Goal: Task Accomplishment & Management: Complete application form

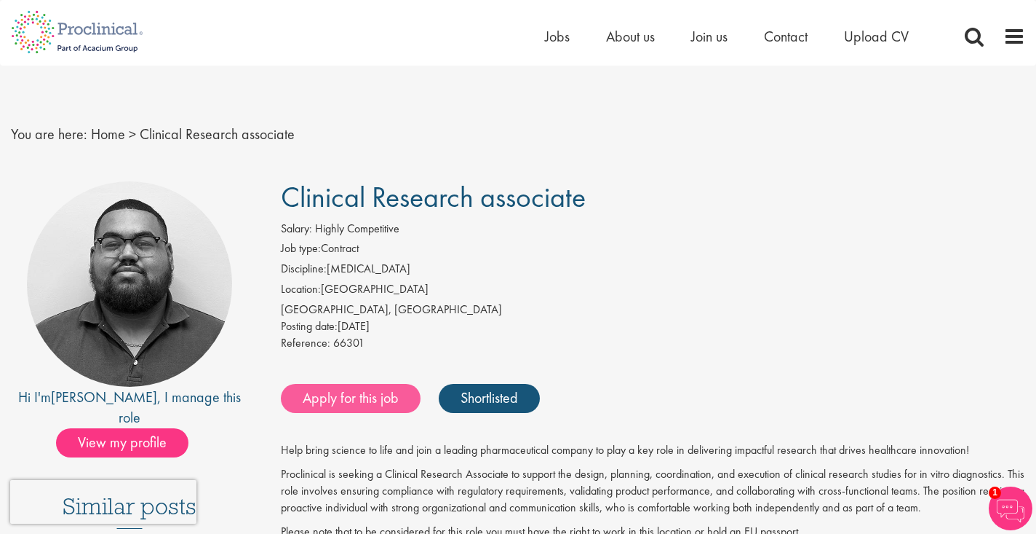
click at [378, 394] on link "Apply for this job" at bounding box center [351, 398] width 140 height 29
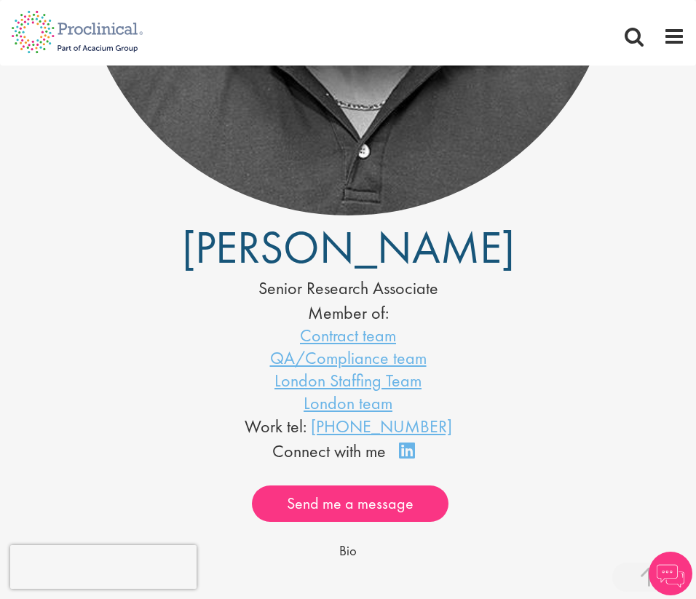
scroll to position [435, 0]
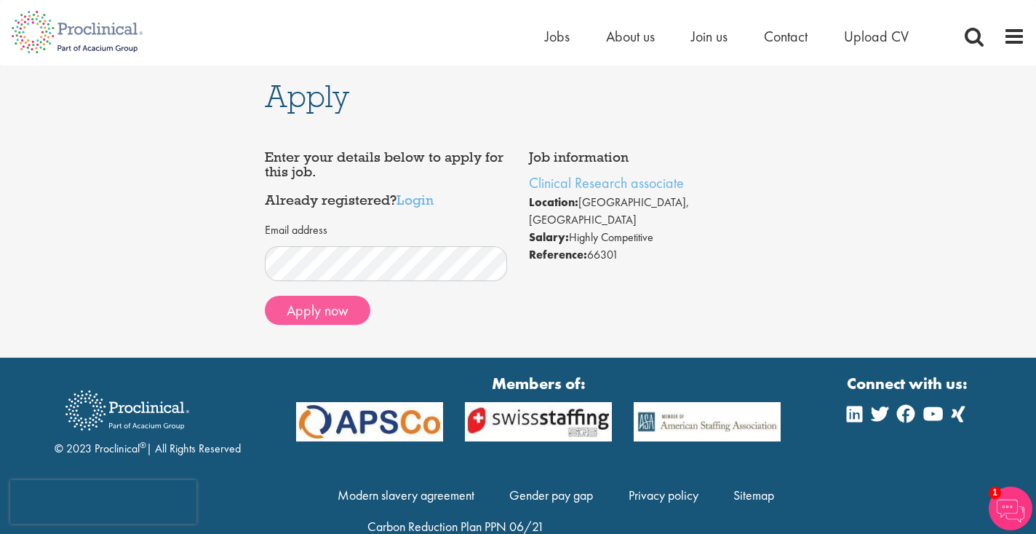
click at [312, 307] on button "Apply now" at bounding box center [318, 310] width 106 height 29
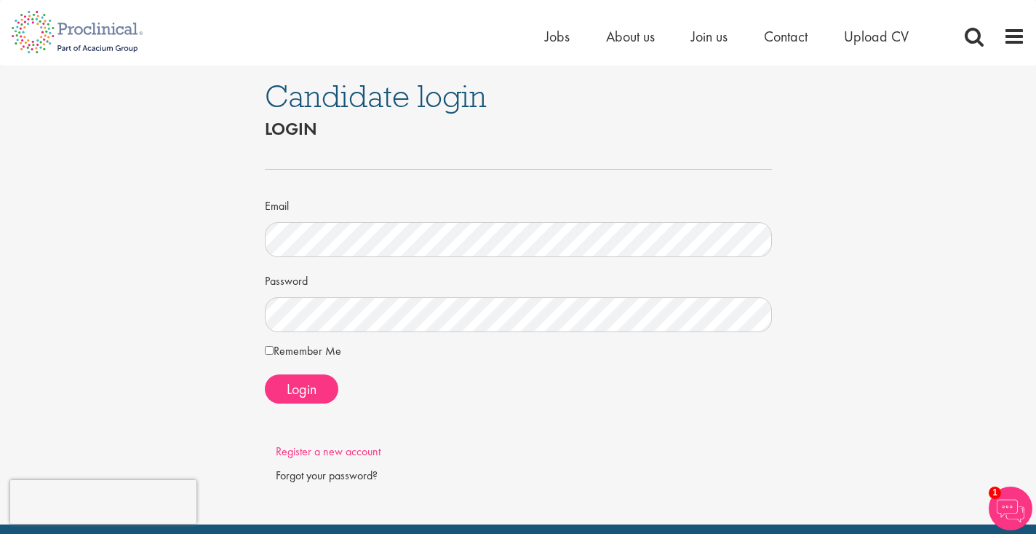
click at [325, 447] on link "Register a new account" at bounding box center [328, 450] width 105 height 15
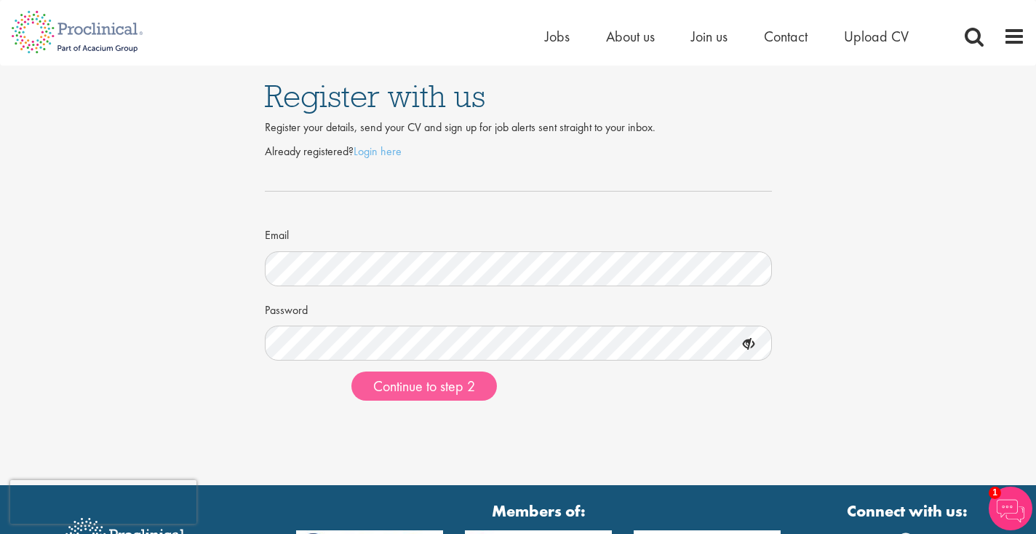
click at [462, 395] on button "Continue to step 2" at bounding box center [425, 385] width 146 height 29
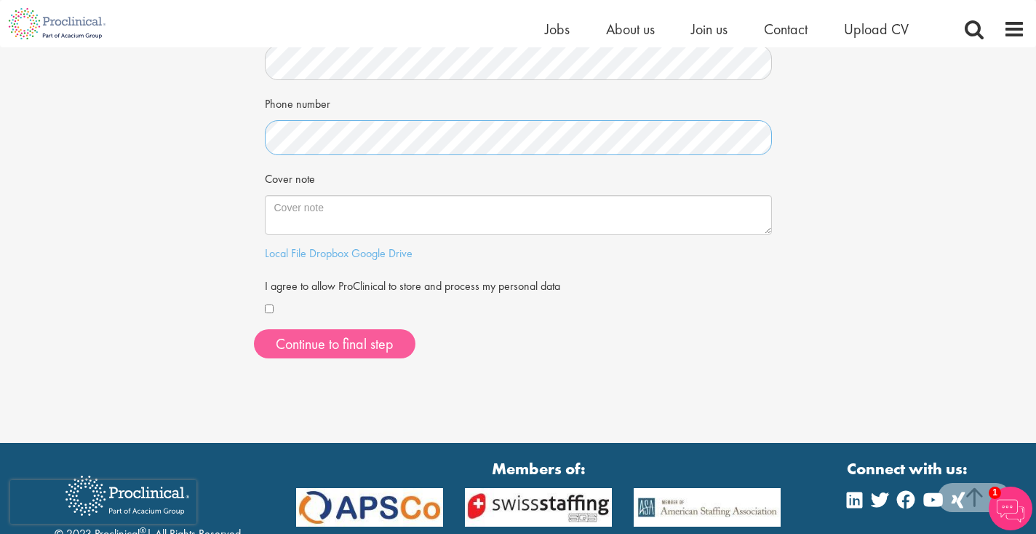
scroll to position [357, 0]
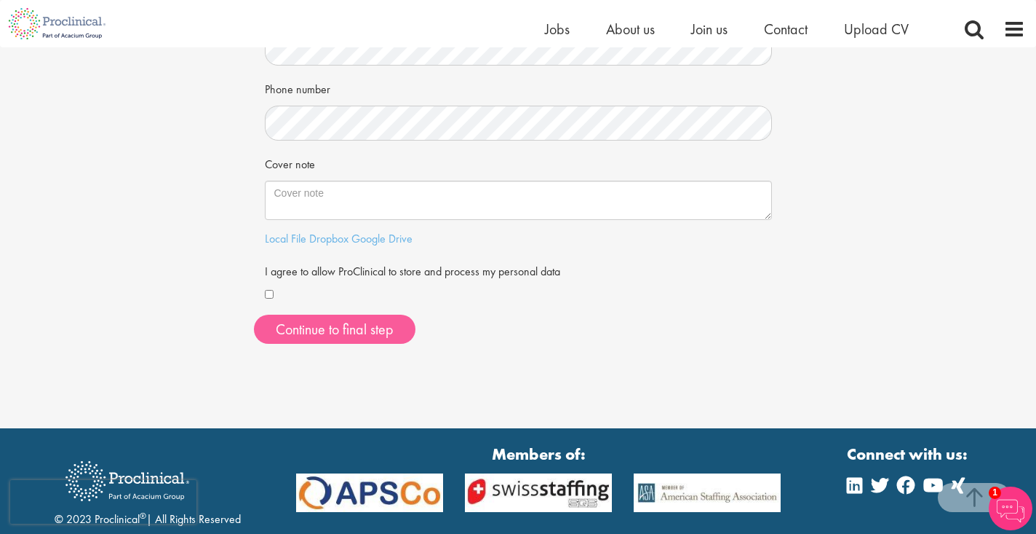
click at [290, 326] on button "Continue to final step" at bounding box center [335, 328] width 162 height 29
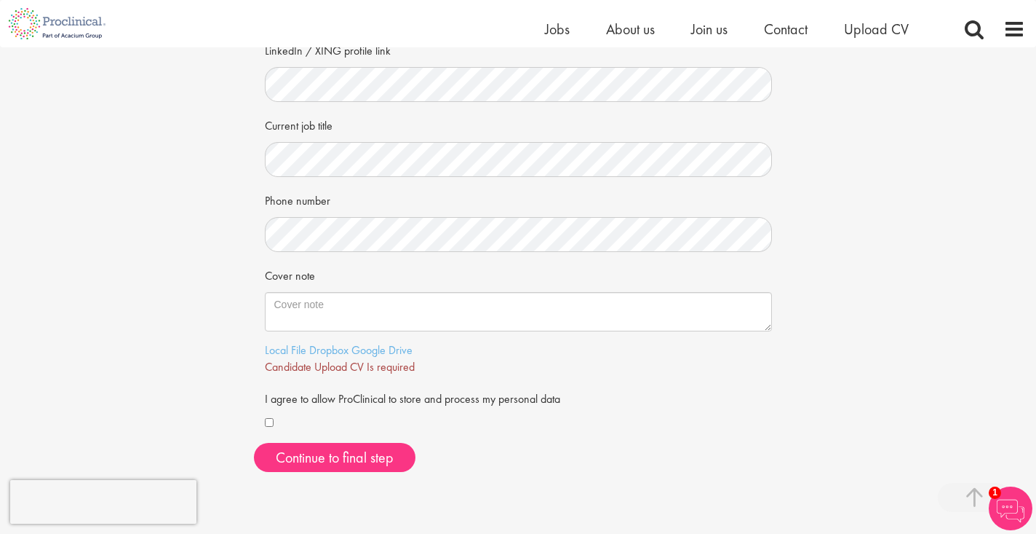
scroll to position [247, 0]
click at [290, 345] on link "Local File" at bounding box center [285, 348] width 41 height 15
click at [354, 453] on span "Continue to final step" at bounding box center [335, 456] width 118 height 19
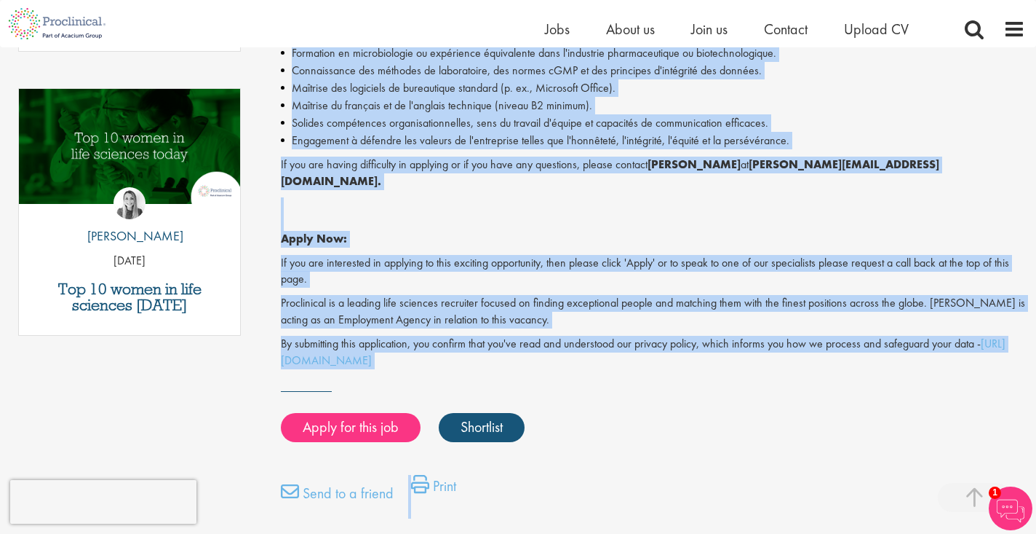
scroll to position [753, 0]
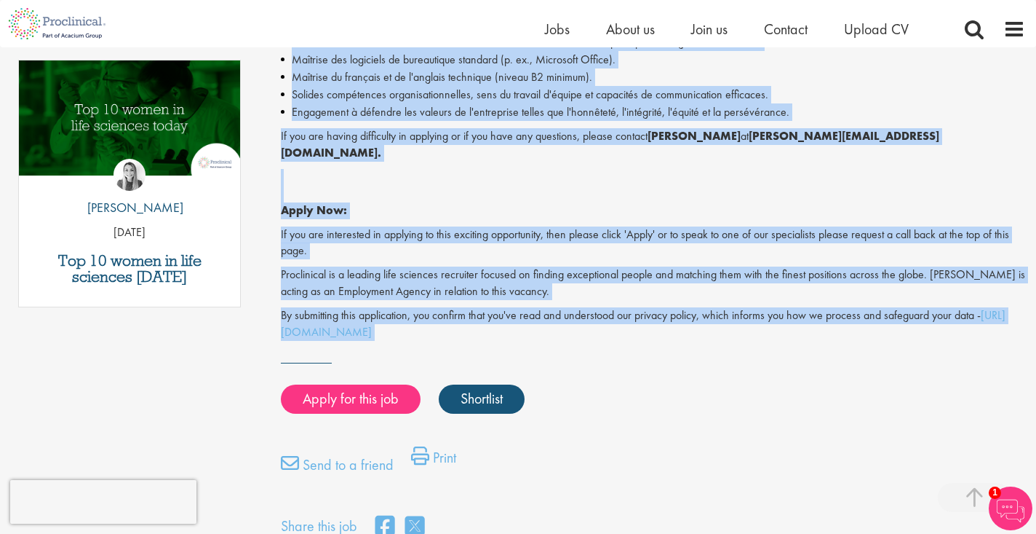
drag, startPoint x: 277, startPoint y: 202, endPoint x: 646, endPoint y: 336, distance: 392.6
copy div "Proclinical est à la recherche d'un(e) analyste(trice) junior en contrôle de la…"
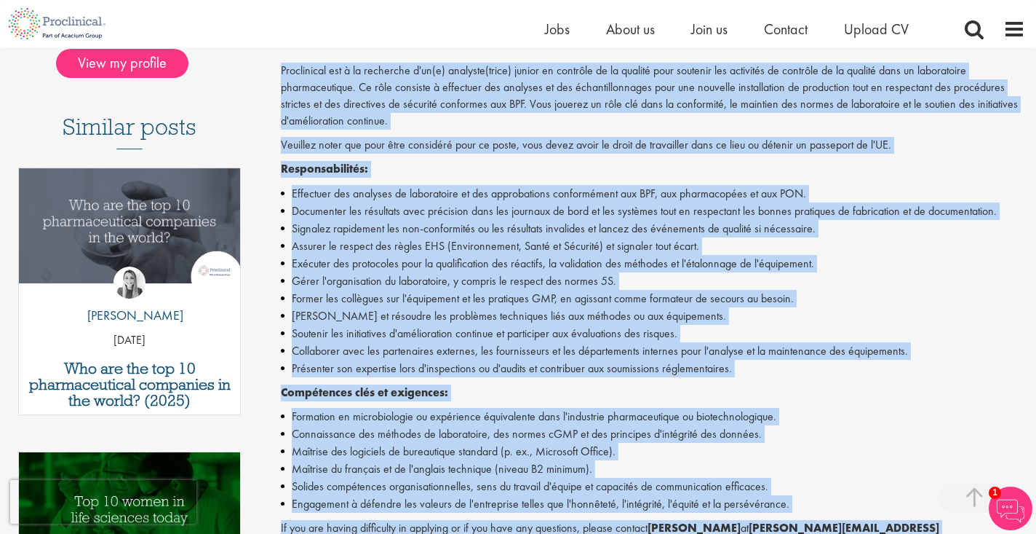
scroll to position [357, 0]
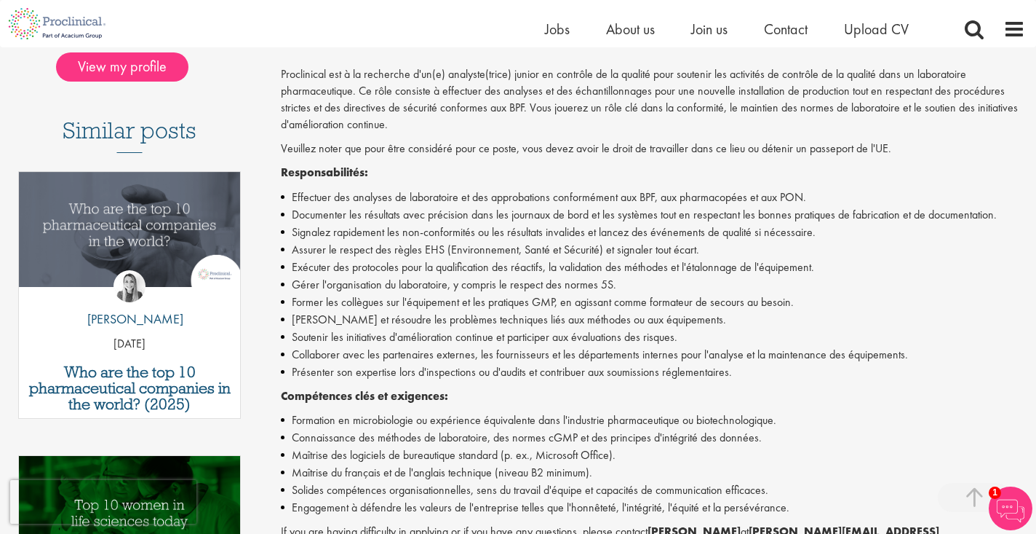
click at [825, 78] on p "Proclinical est à la recherche d'un(e) analyste(trice) junior en contrôle de la…" at bounding box center [653, 99] width 745 height 66
drag, startPoint x: 552, startPoint y: 190, endPoint x: 656, endPoint y: 186, distance: 104.2
click at [656, 189] on li "Effectuer des analyses de laboratoire et des approbations conformément aux BPF,…" at bounding box center [653, 197] width 745 height 17
copy li "conformément aux BPF"
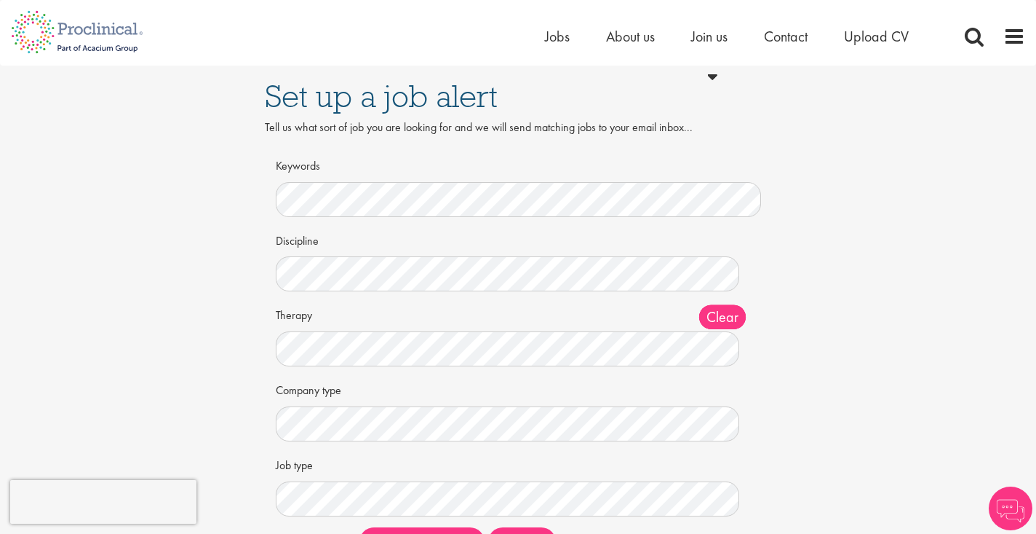
scroll to position [-4, 0]
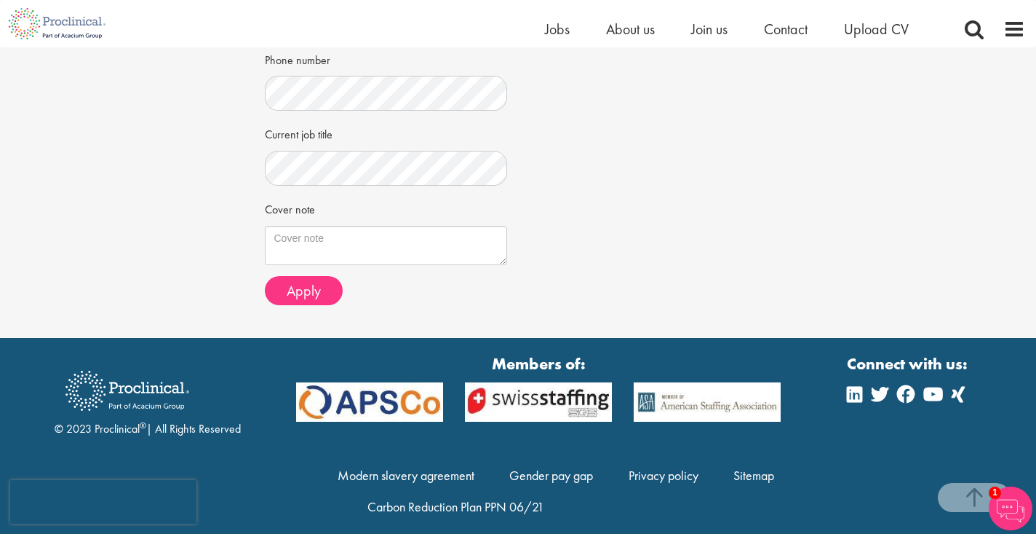
scroll to position [515, 0]
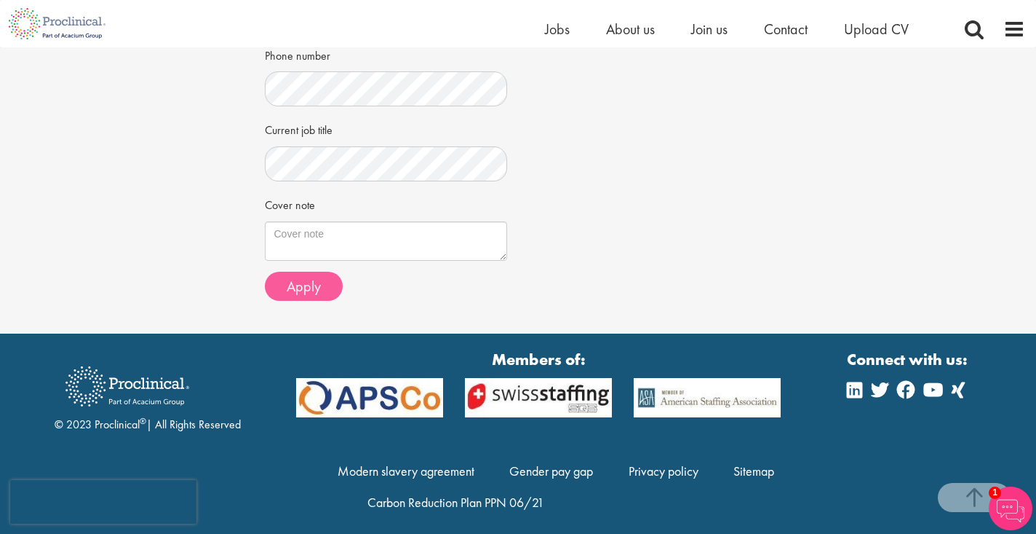
click at [324, 274] on button "Apply" at bounding box center [304, 285] width 78 height 29
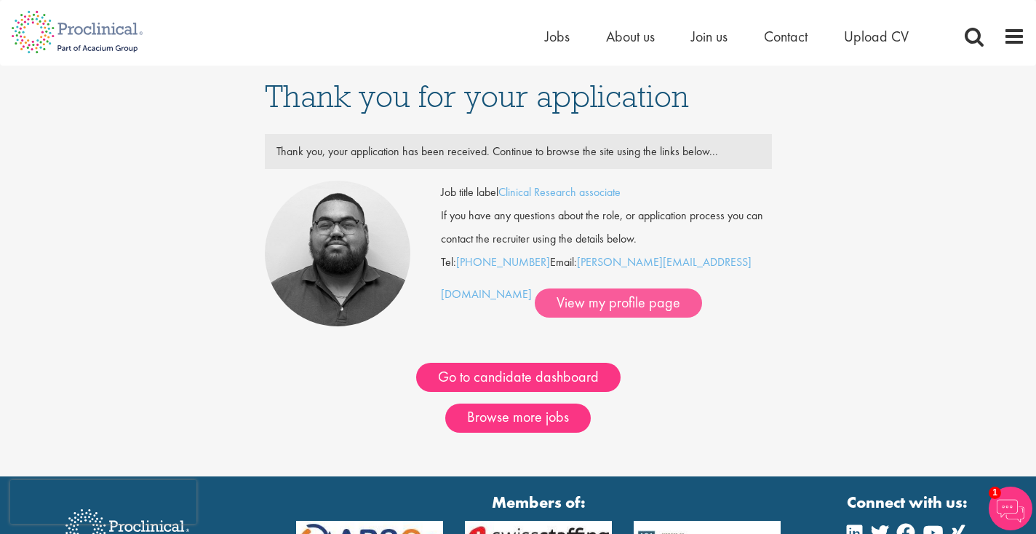
click at [552, 307] on link "View my profile page" at bounding box center [618, 302] width 167 height 29
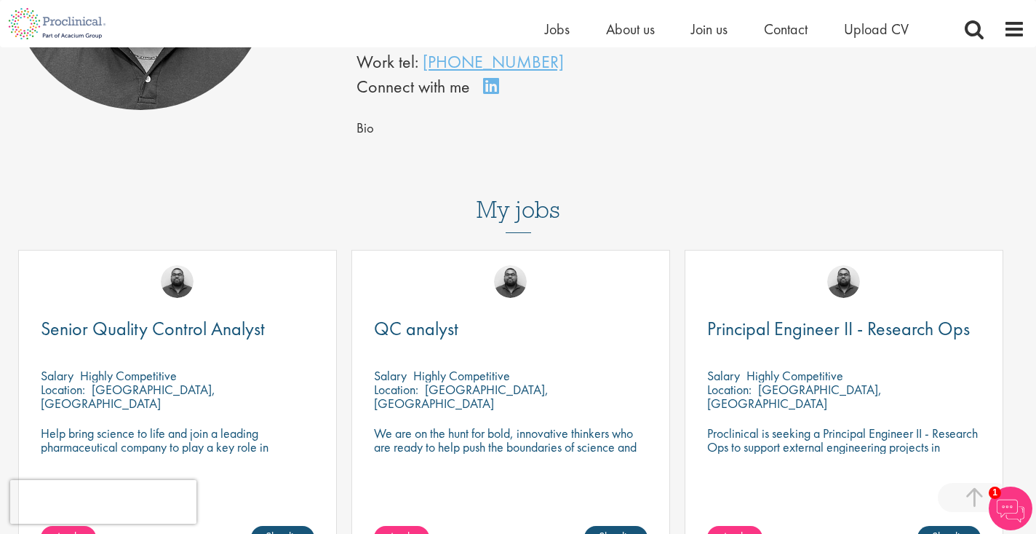
scroll to position [324, 0]
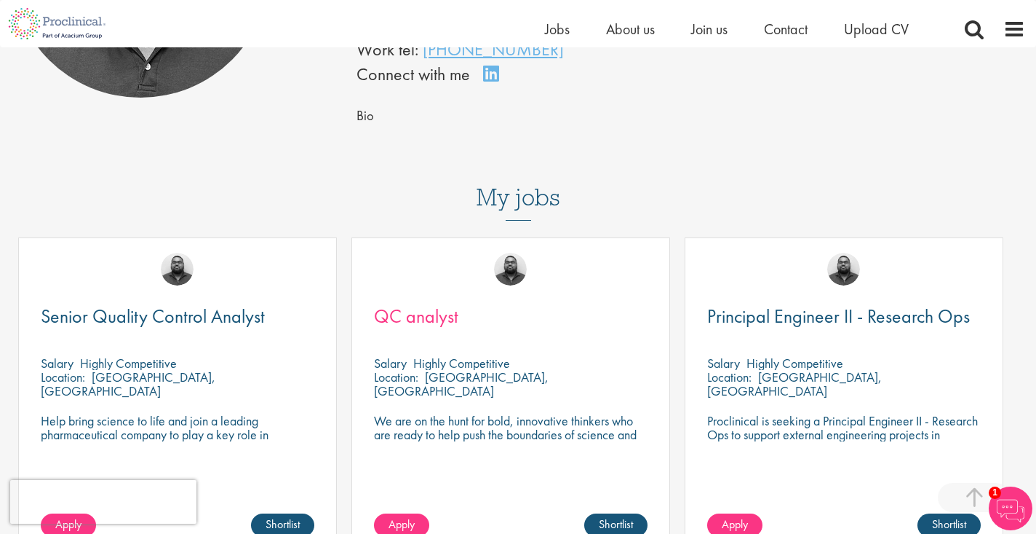
click at [436, 316] on span "QC analyst" at bounding box center [416, 316] width 84 height 25
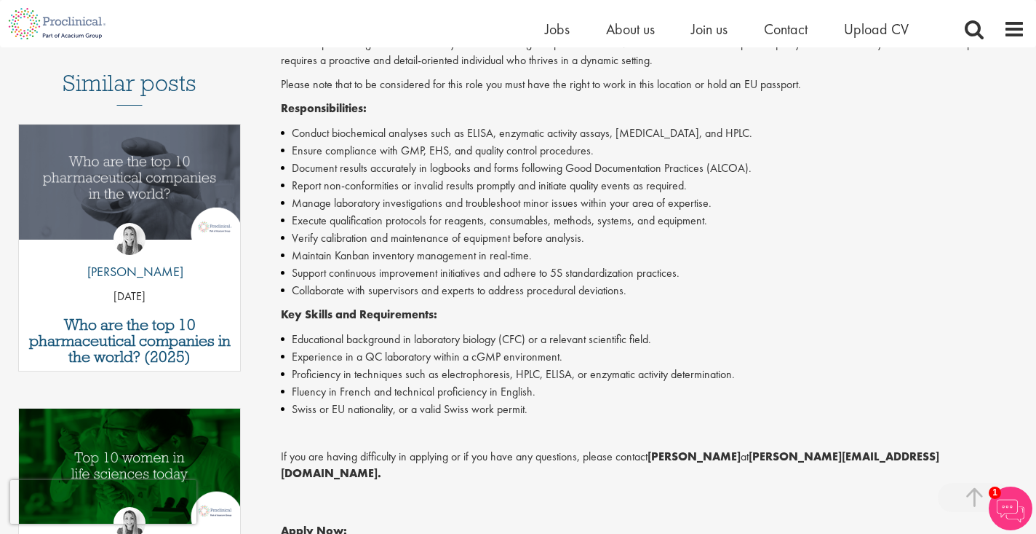
scroll to position [405, 0]
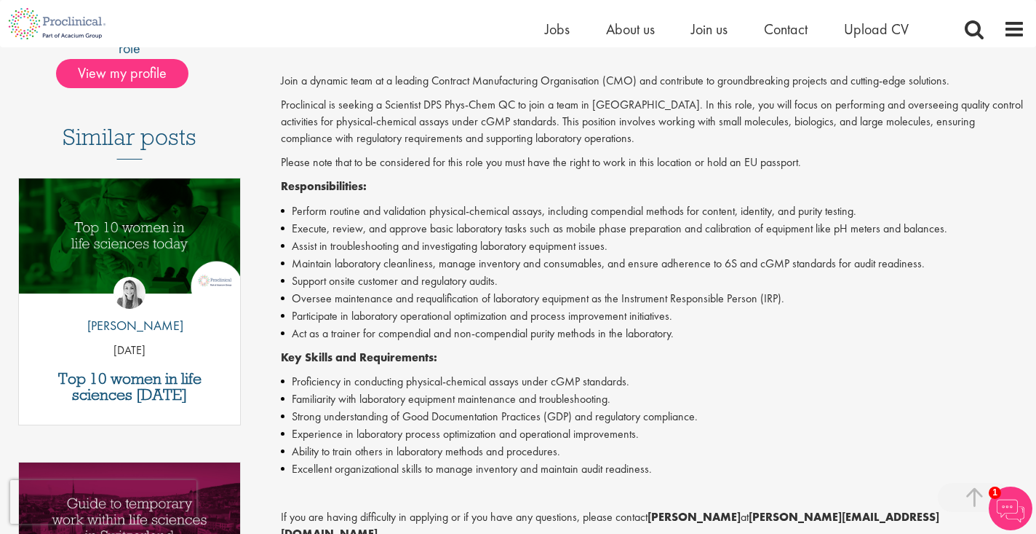
scroll to position [277, 0]
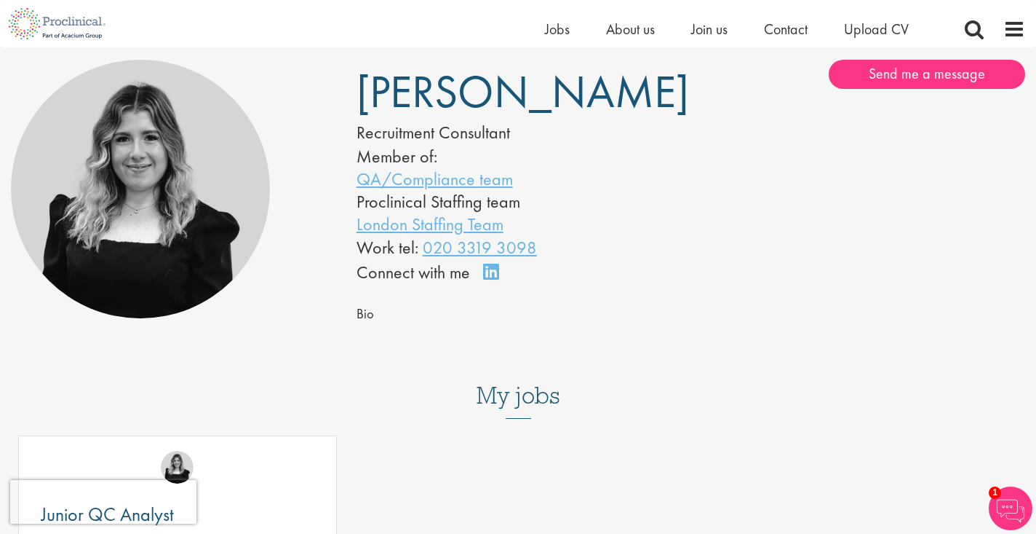
scroll to position [53, 0]
